Goal: Task Accomplishment & Management: Complete application form

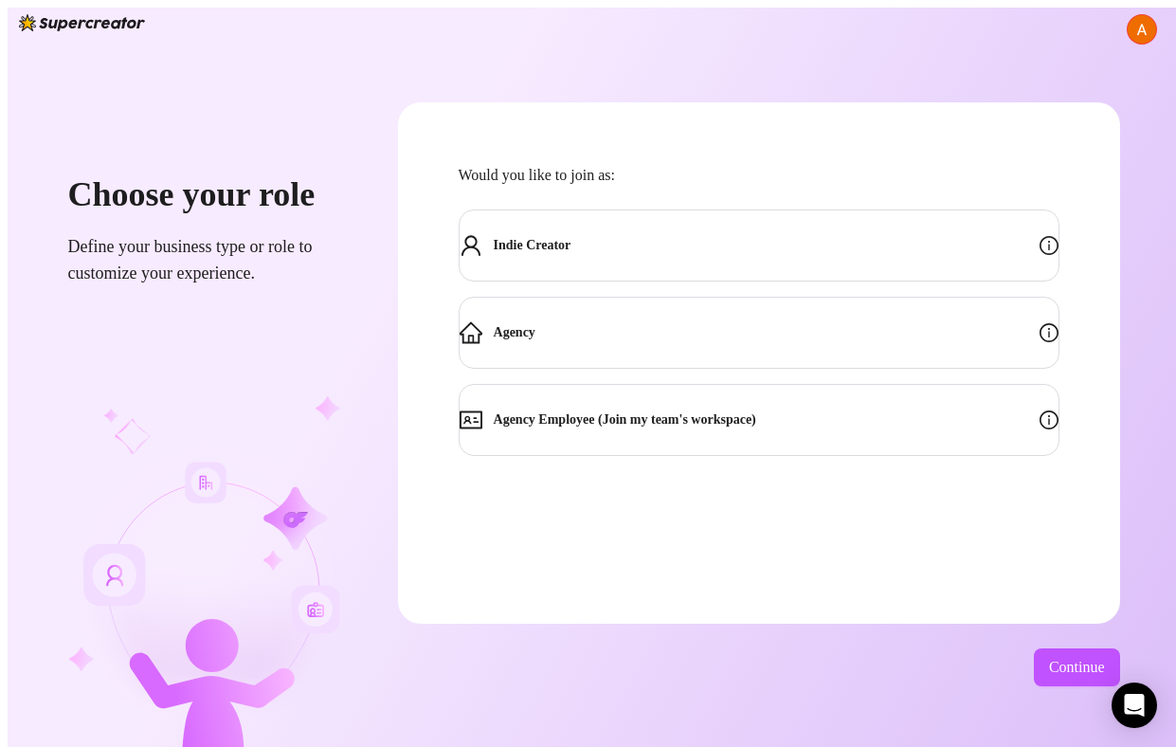
click at [631, 233] on div "Indie Creator" at bounding box center [759, 245] width 601 height 72
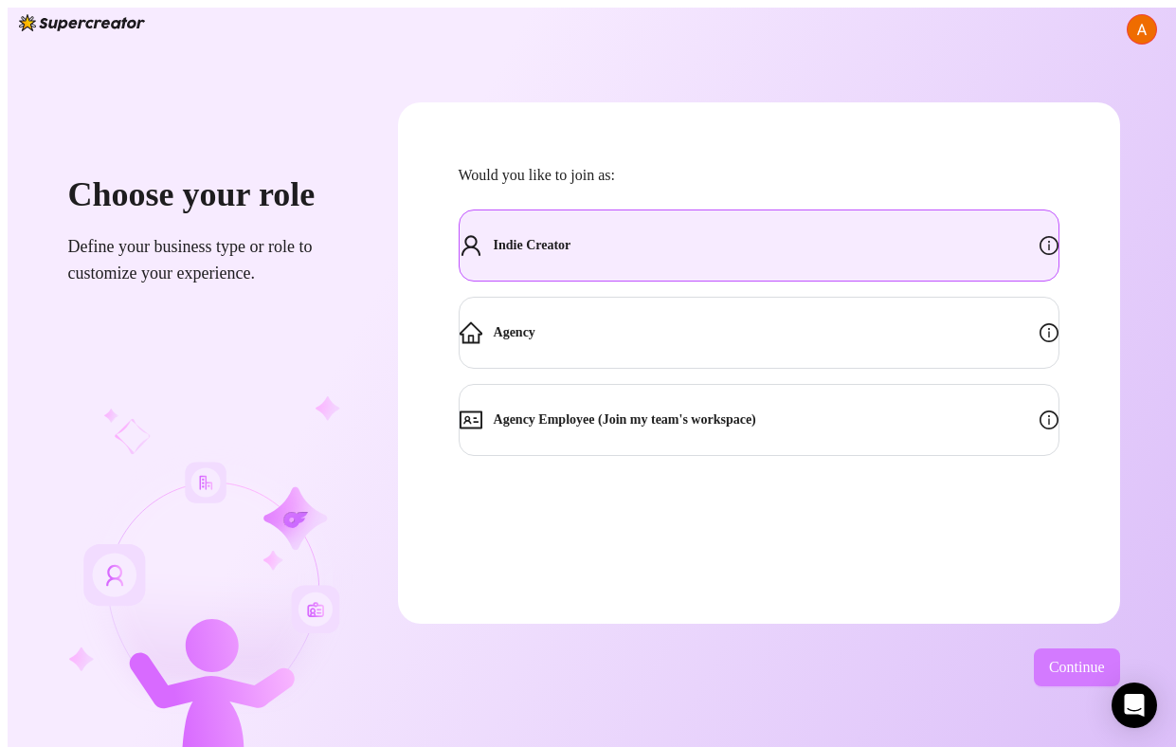
click at [1053, 659] on span "Continue" at bounding box center [1077, 667] width 56 height 17
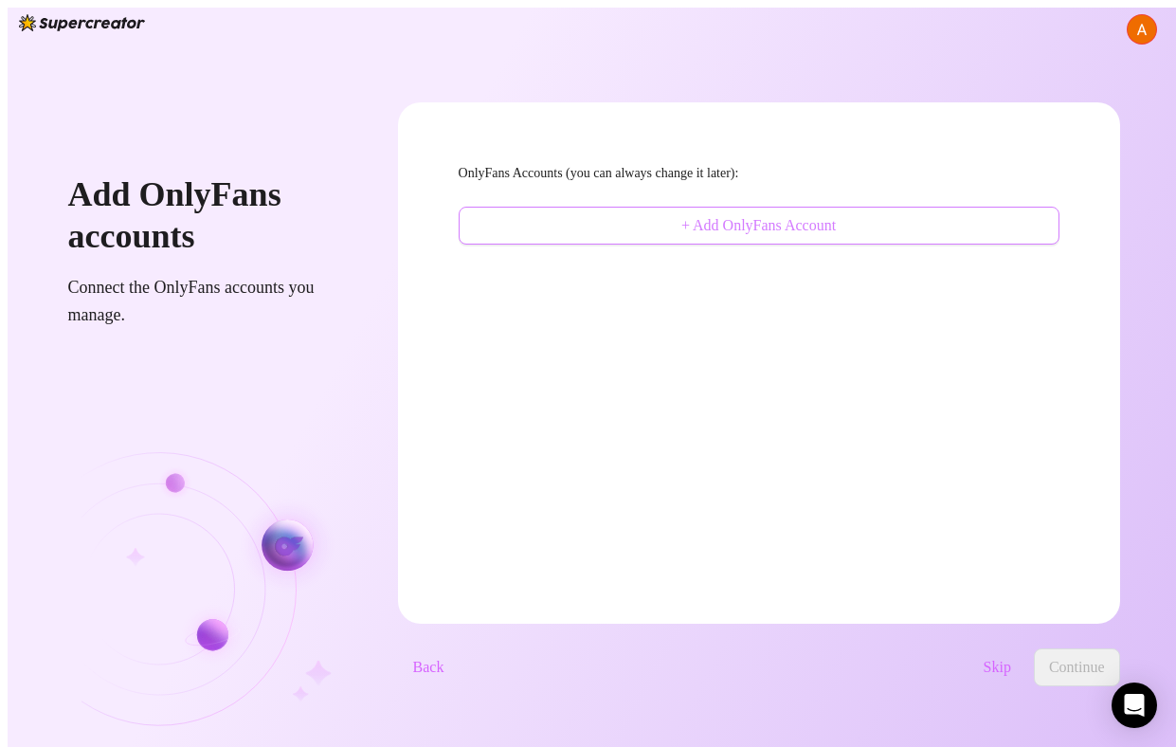
click at [755, 217] on span "+ Add OnlyFans Account" at bounding box center [758, 225] width 154 height 17
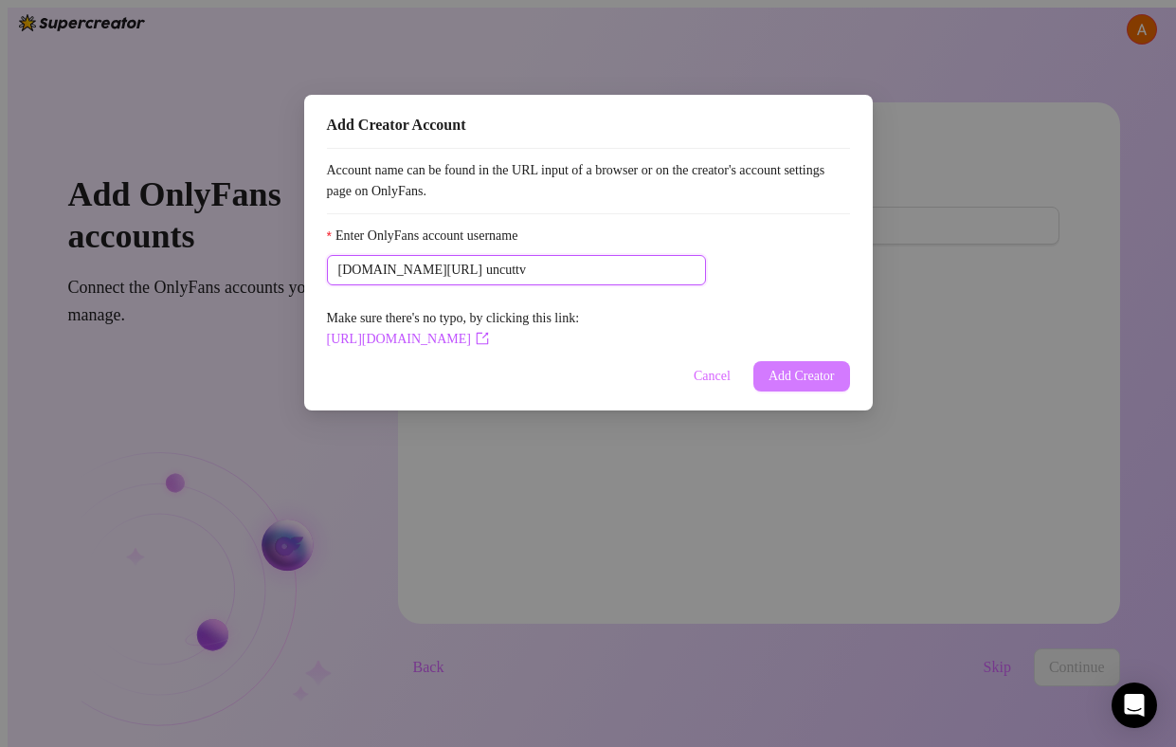
type input "uncuttv"
click at [804, 380] on span "Add Creator" at bounding box center [802, 376] width 66 height 15
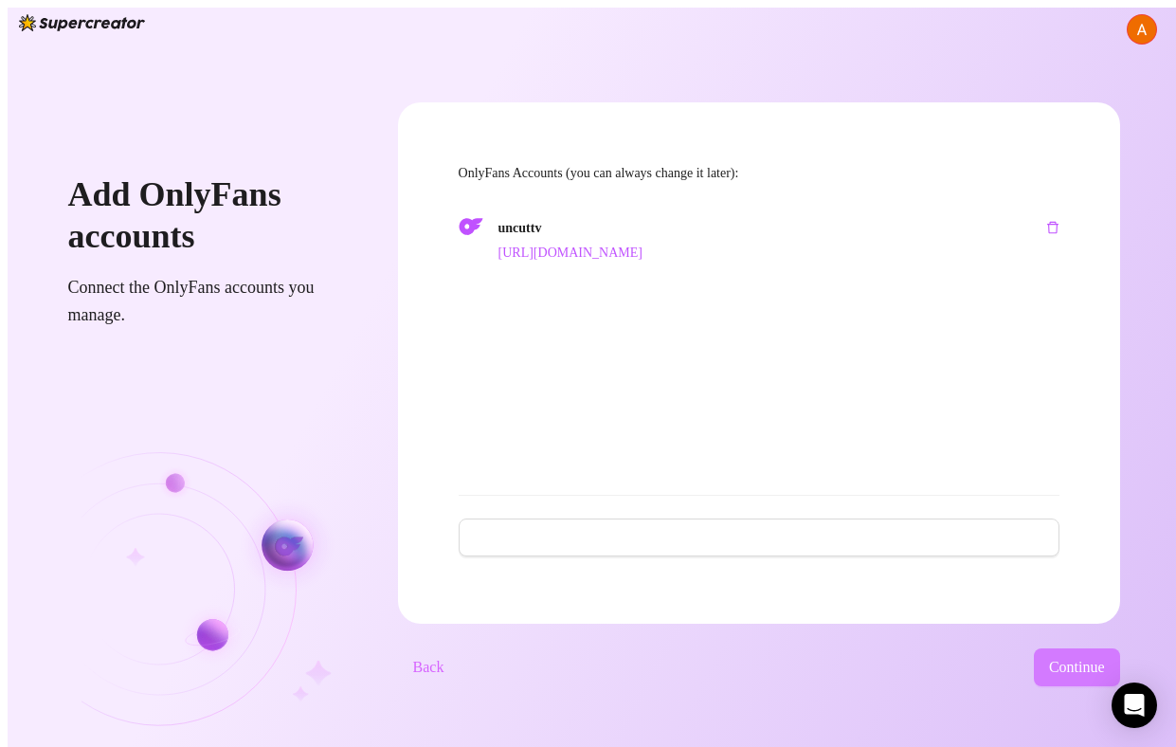
click at [1065, 667] on span "Continue" at bounding box center [1077, 667] width 56 height 17
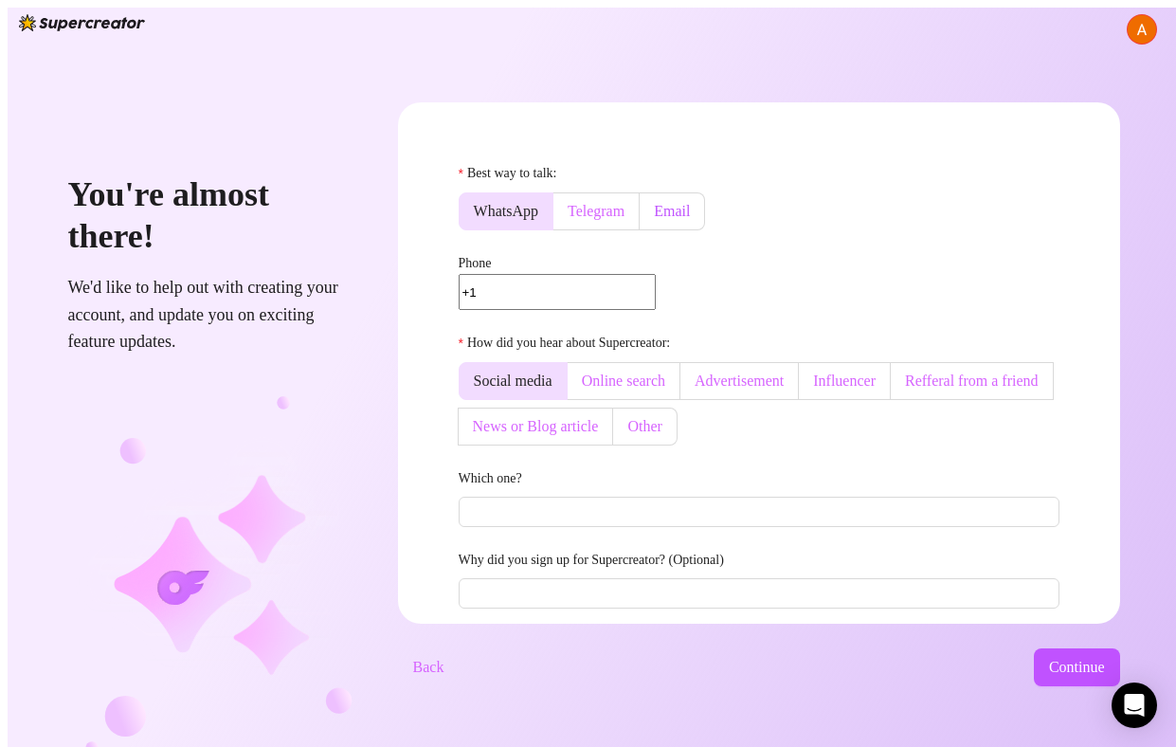
click at [690, 204] on span "Email" at bounding box center [672, 211] width 36 height 16
click at [644, 216] on input "Email" at bounding box center [644, 216] width 0 height 0
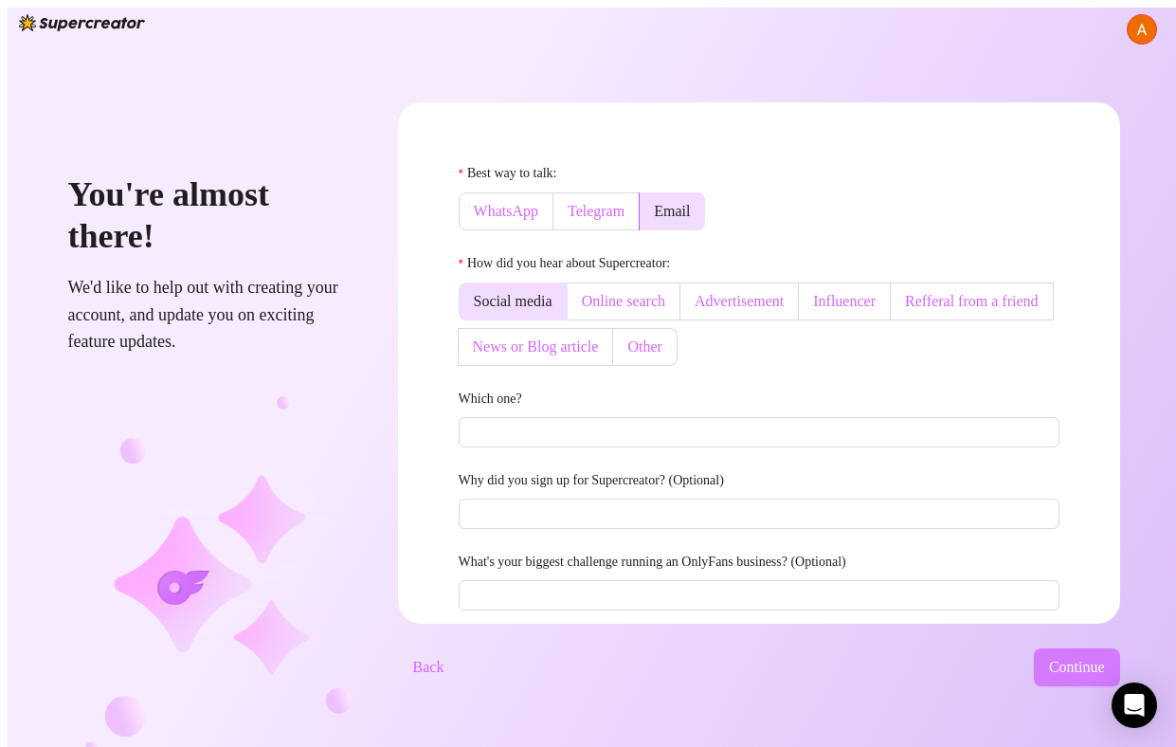
click at [1049, 661] on span "Continue" at bounding box center [1077, 667] width 56 height 17
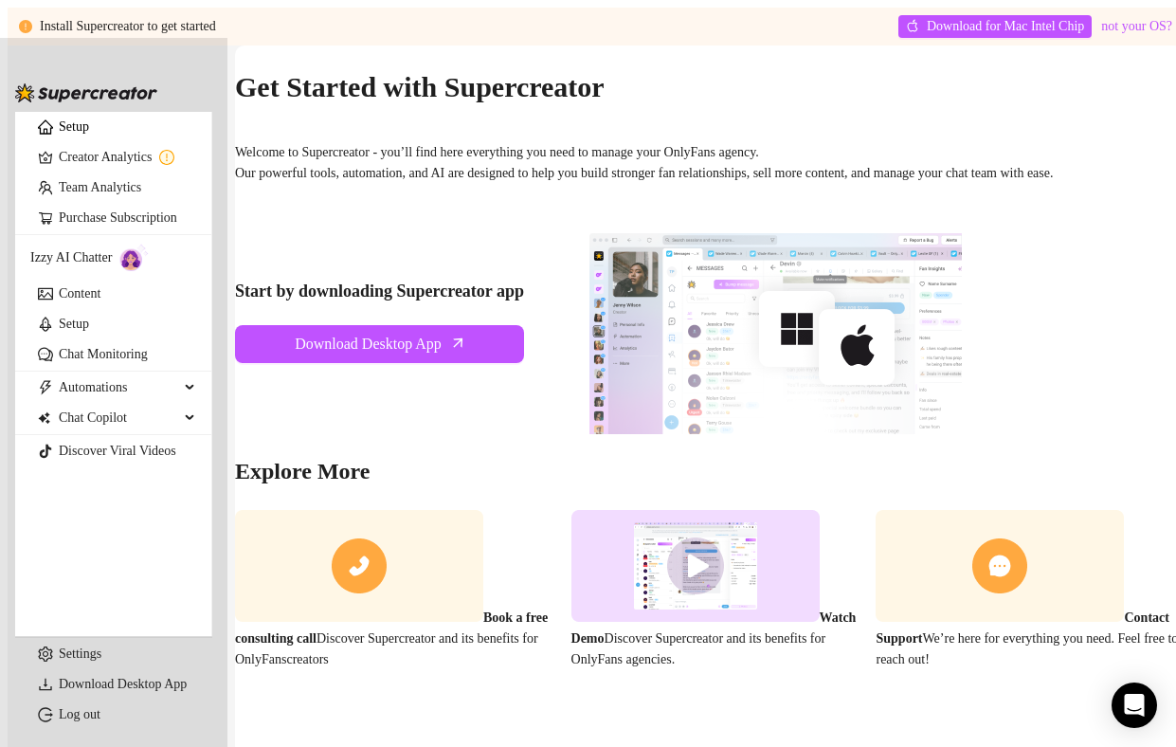
scroll to position [74, 0]
click at [102, 172] on link "Creator Analytics" at bounding box center [127, 157] width 137 height 30
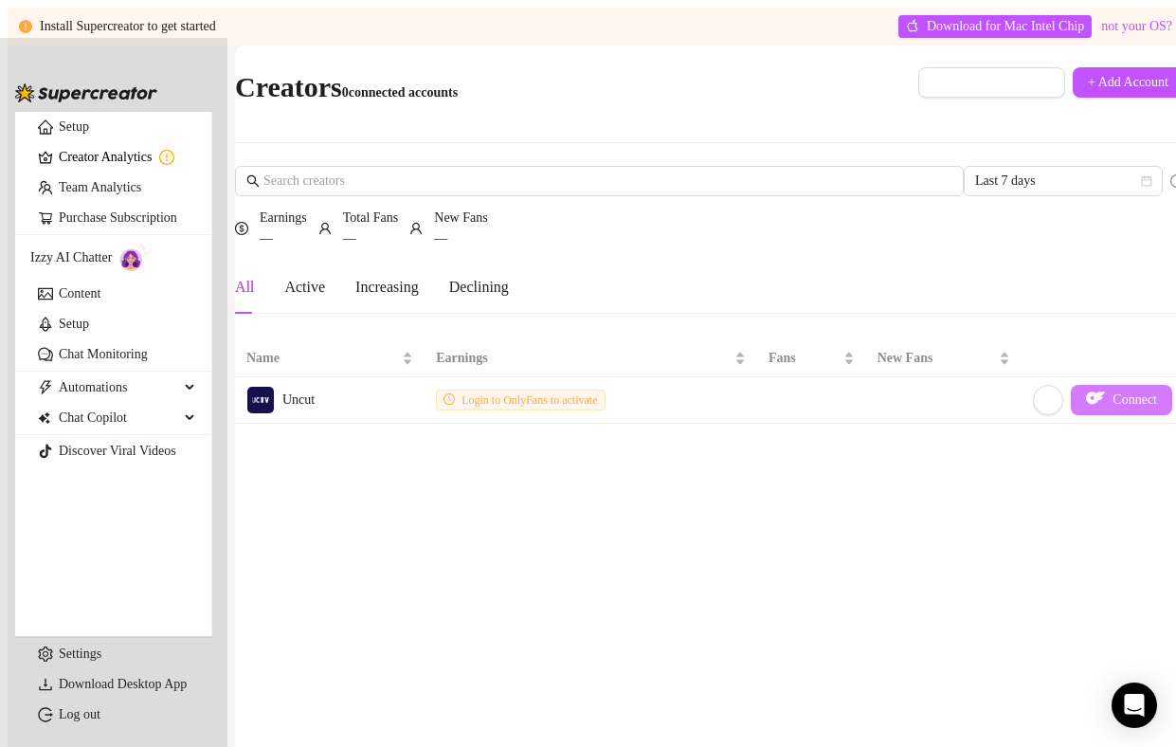
click at [1113, 392] on span "Connect" at bounding box center [1135, 399] width 45 height 15
